Goal: Information Seeking & Learning: Learn about a topic

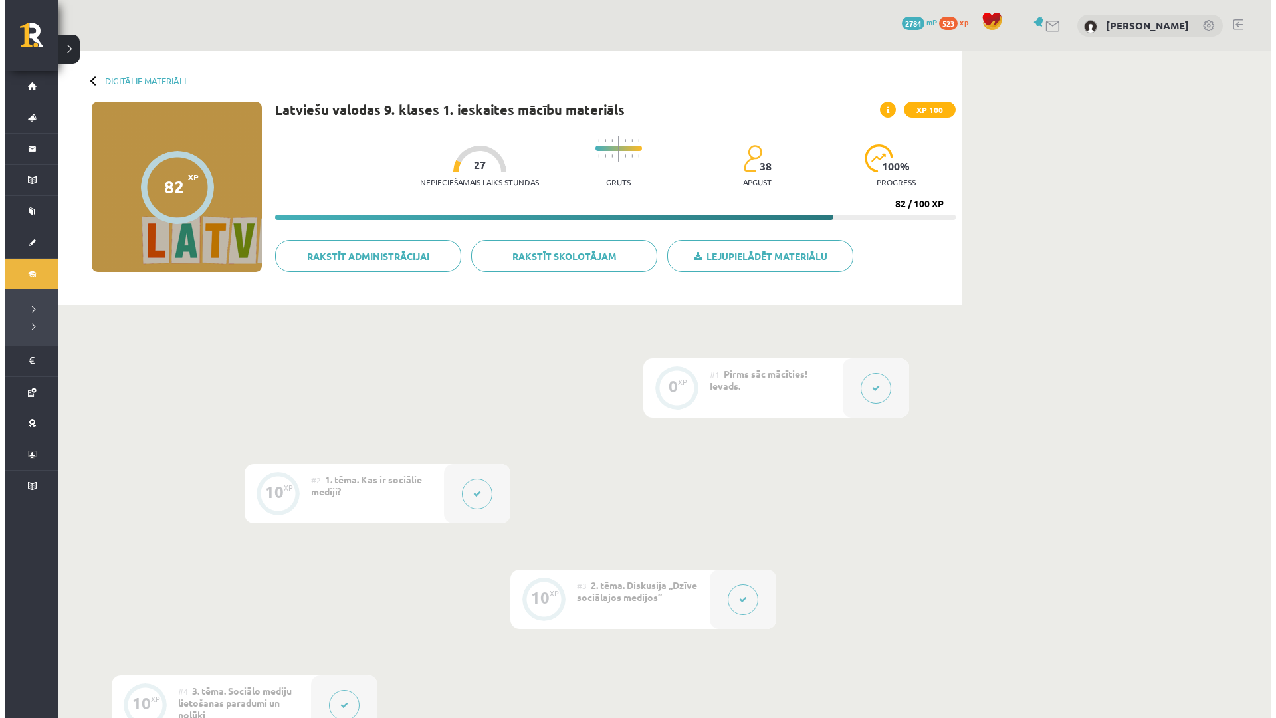
scroll to position [930, 0]
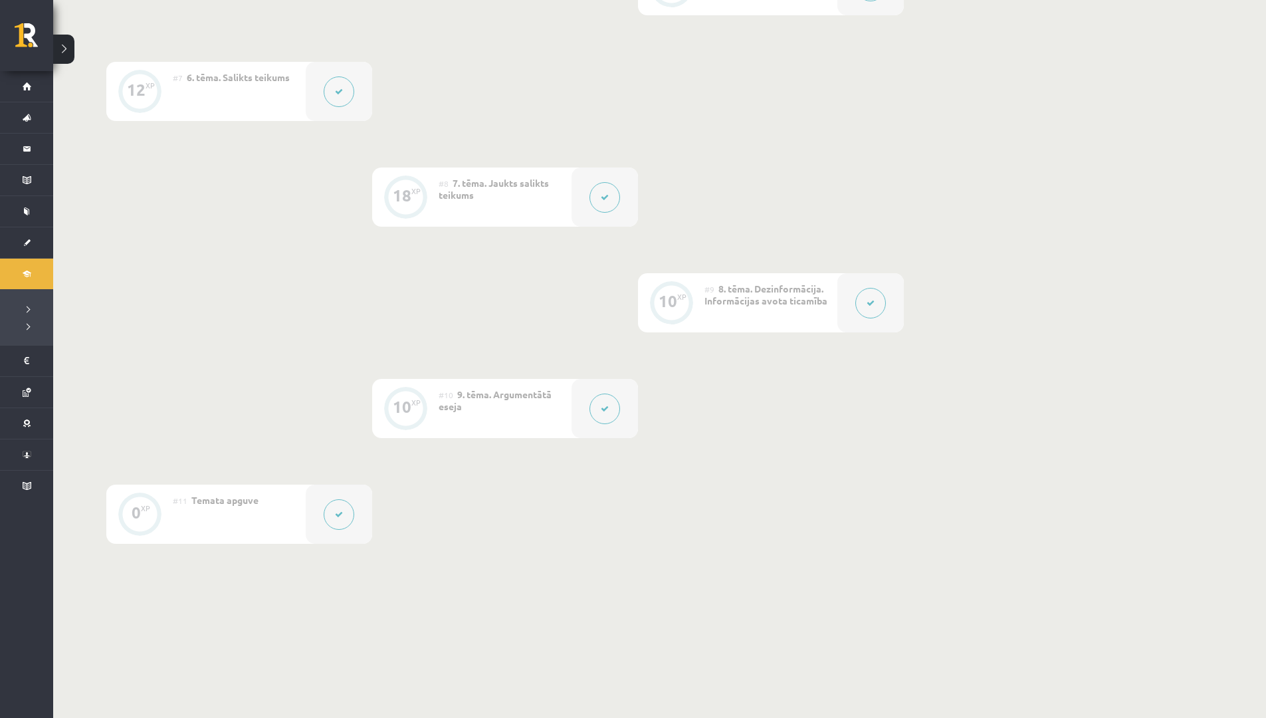
click at [609, 196] on button at bounding box center [604, 197] width 31 height 31
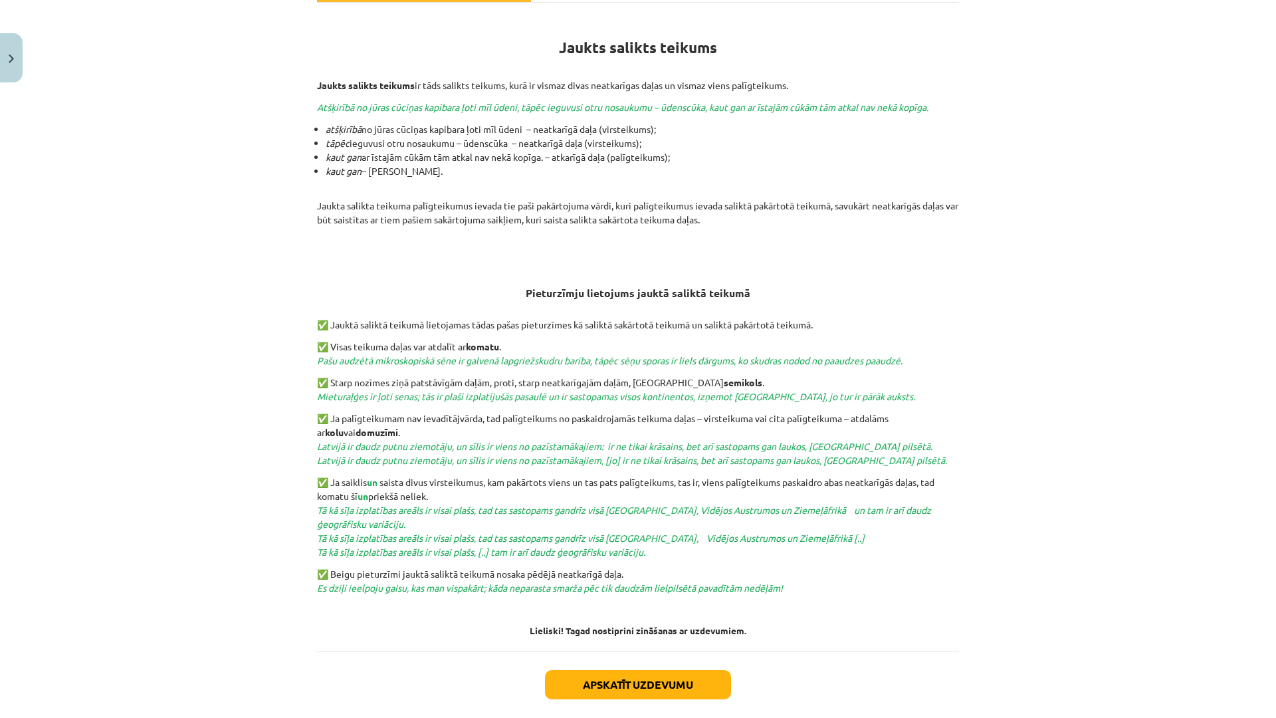
scroll to position [199, 0]
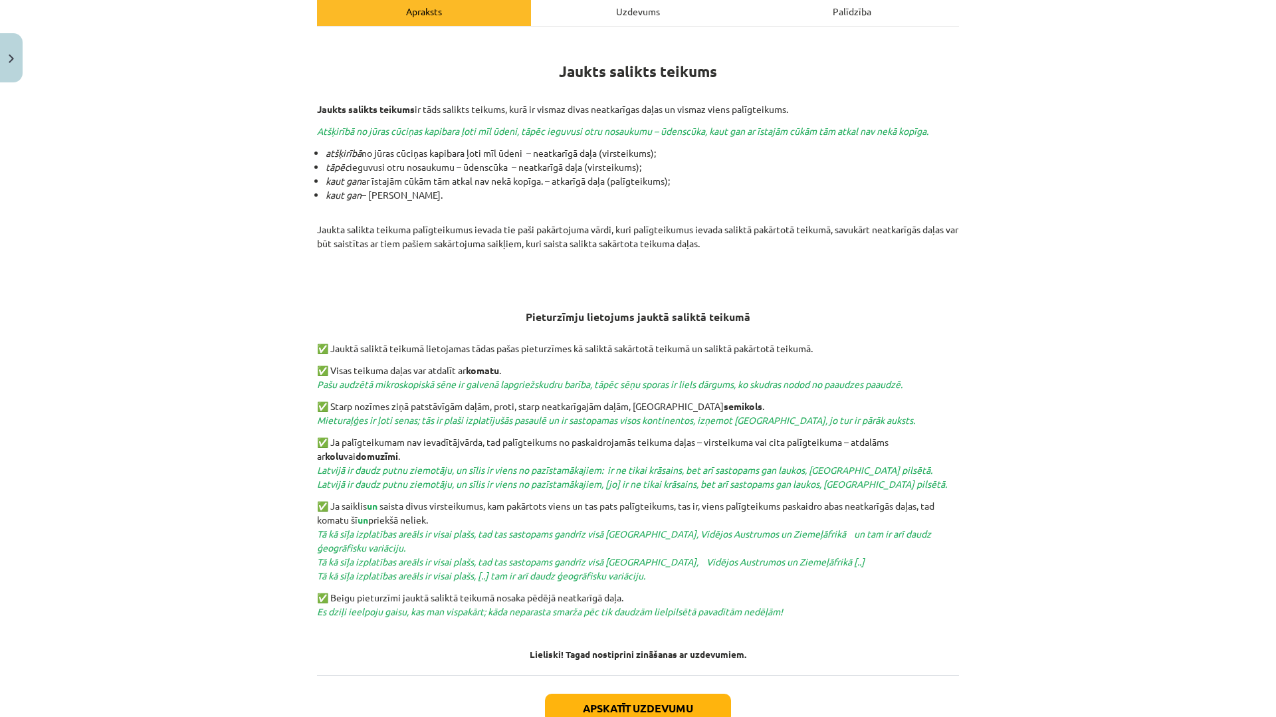
click at [1111, 370] on div "Mācību tēma: Latviešu valodas 9. klases 1. ieskaites mācību materiāls #8 7. tēm…" at bounding box center [638, 358] width 1276 height 717
click at [1065, 430] on div "Mācību tēma: Latviešu valodas 9. klases 1. ieskaites mācību materiāls #8 7. tēm…" at bounding box center [638, 359] width 1276 height 718
click at [1116, 344] on div "Mācību tēma: Latviešu valodas 9. klases 1. ieskaites mācību materiāls #8 7. tēm…" at bounding box center [638, 359] width 1276 height 718
click at [1073, 627] on div "Mācību tēma: Latviešu valodas 9. klases 1. ieskaites mācību materiāls #8 7. tēm…" at bounding box center [638, 359] width 1276 height 718
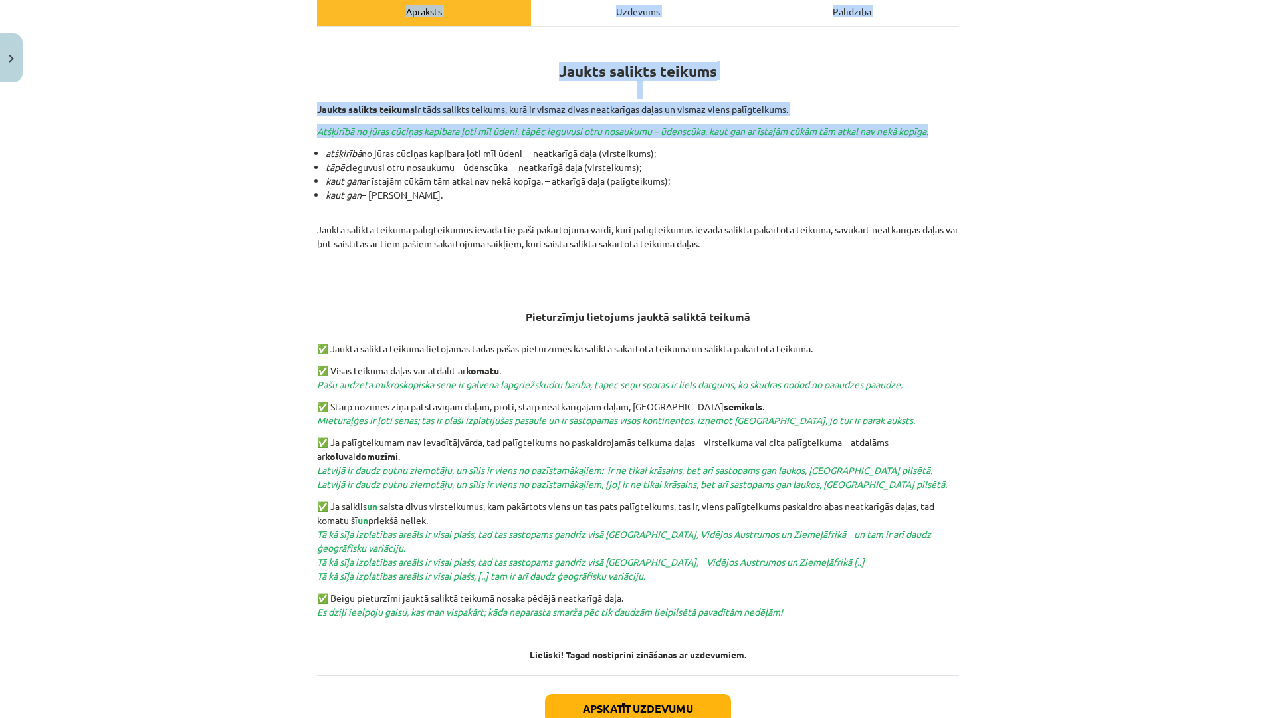
click at [69, 0] on div "Mācību tēma: Latviešu valodas 9. klases 1. ieskaites mācību materiāls #8 7. tēm…" at bounding box center [638, 359] width 1276 height 718
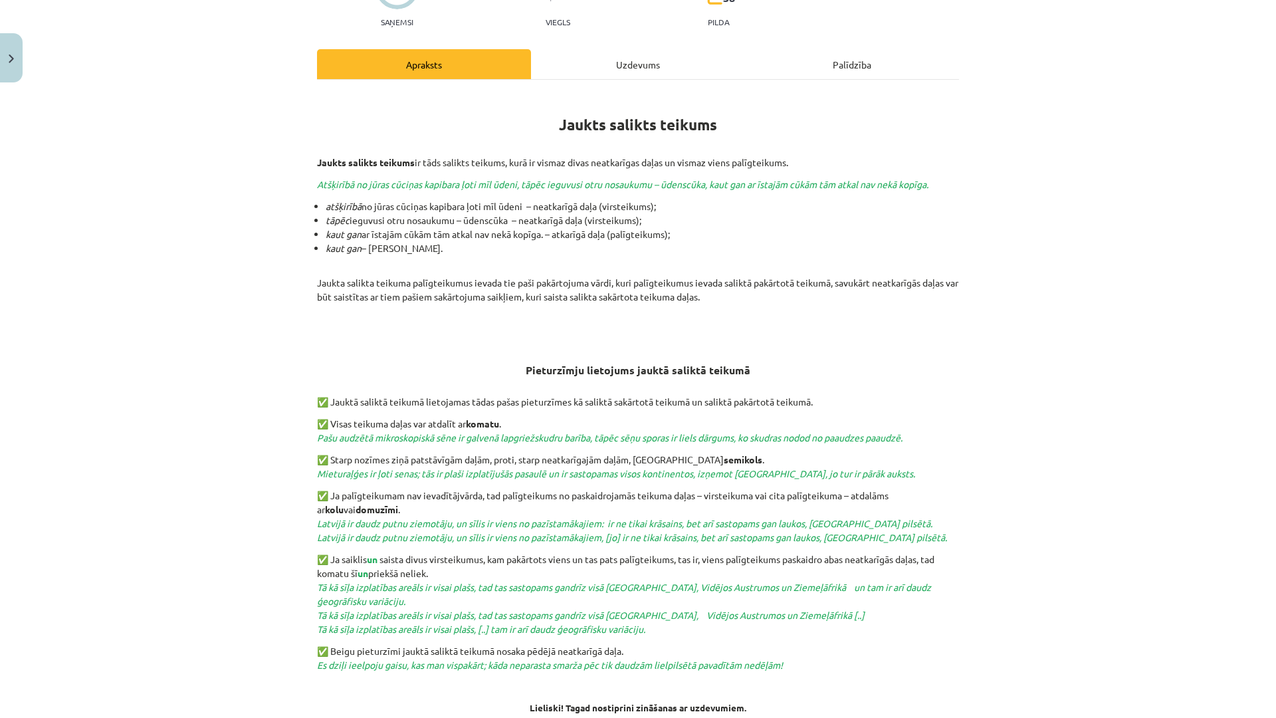
drag, startPoint x: 34, startPoint y: 0, endPoint x: 1262, endPoint y: 421, distance: 1298.2
click at [1262, 421] on div "Mācību tēma: Latviešu valodas 9. klases 1. ieskaites mācību materiāls #8 7. tēm…" at bounding box center [638, 359] width 1276 height 718
